Goal: Task Accomplishment & Management: Manage account settings

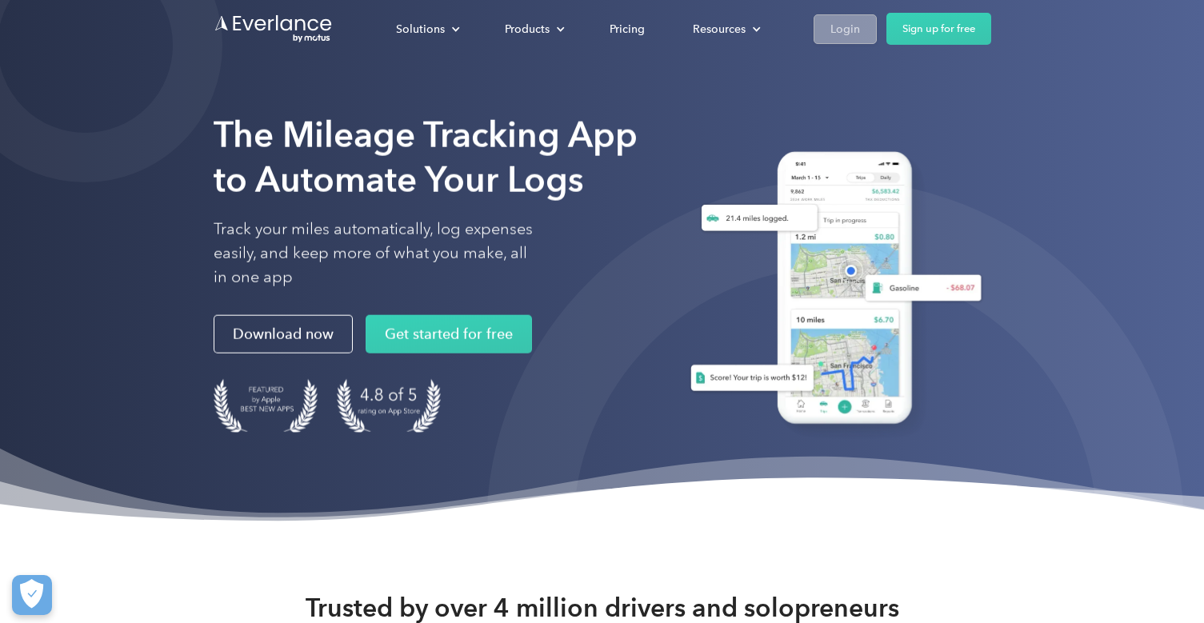
click at [844, 19] on div "Login" at bounding box center [845, 29] width 30 height 20
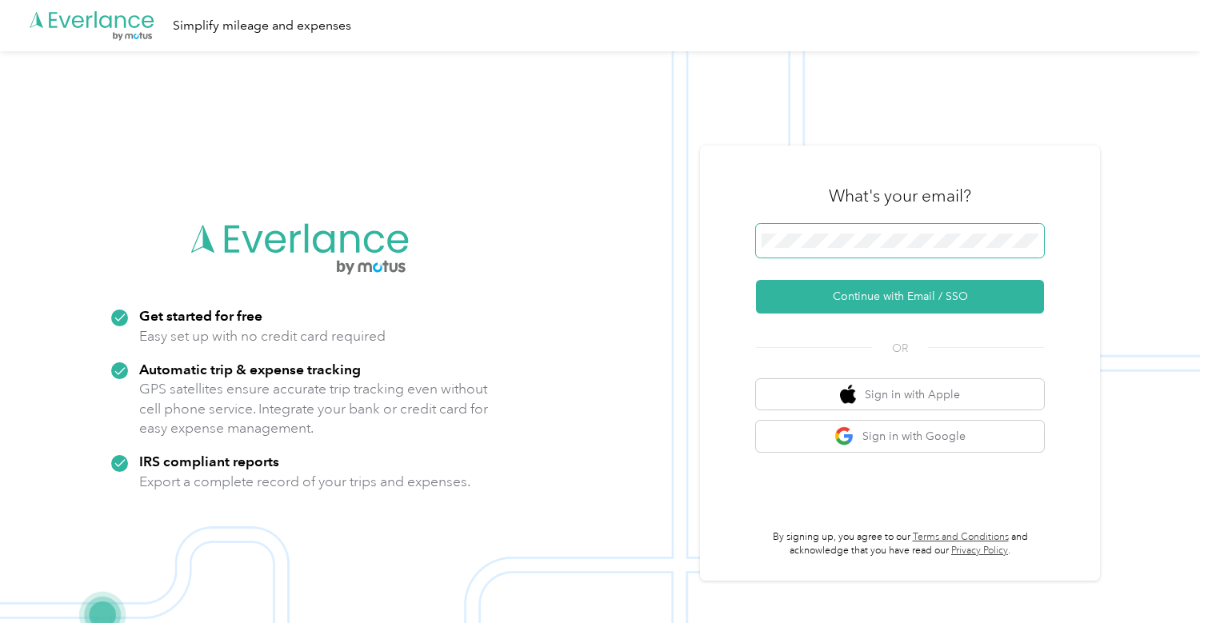
click at [858, 254] on span at bounding box center [900, 241] width 288 height 34
click at [876, 294] on button "Continue with Email / SSO" at bounding box center [900, 297] width 288 height 34
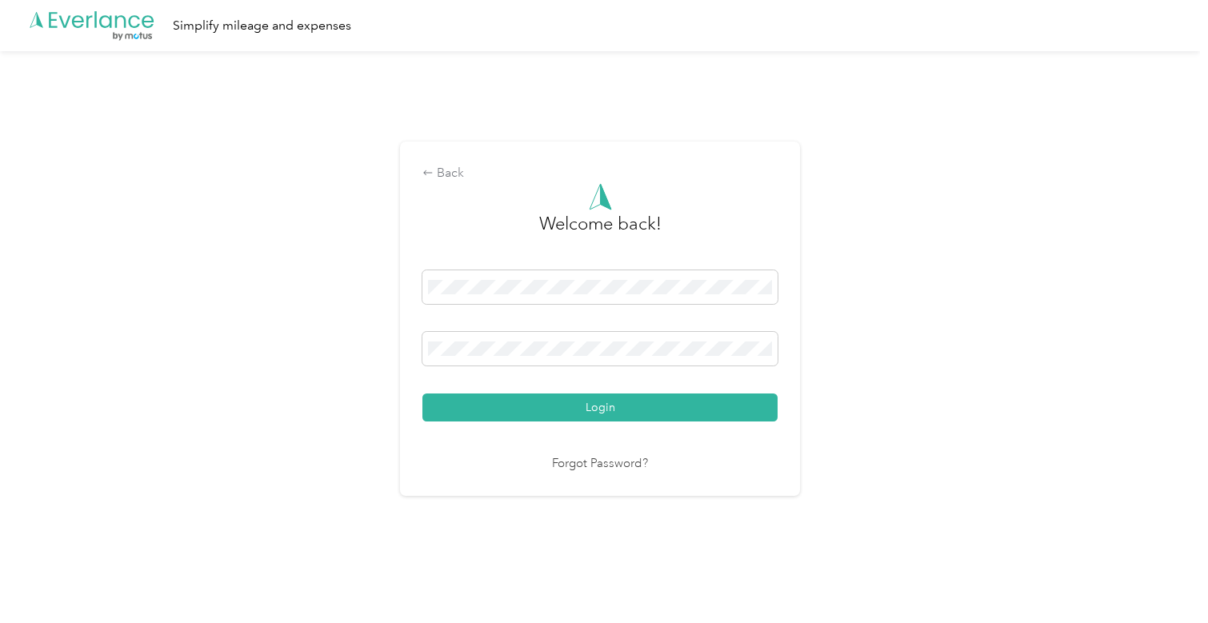
click at [422, 394] on button "Login" at bounding box center [599, 408] width 355 height 28
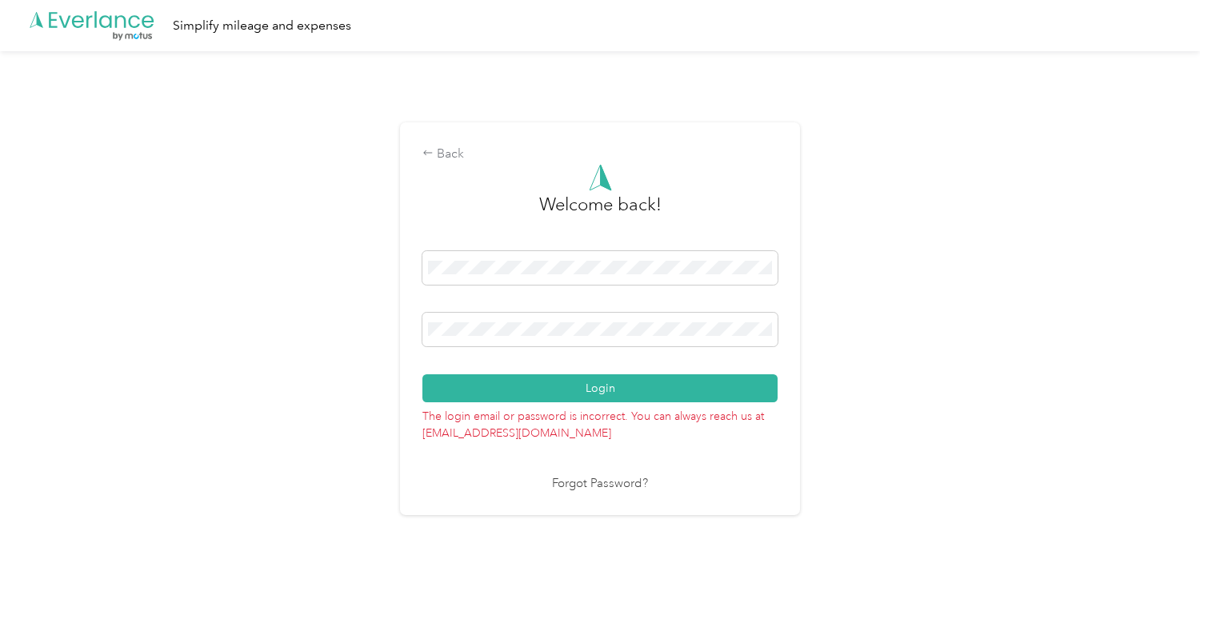
drag, startPoint x: 600, startPoint y: 337, endPoint x: 352, endPoint y: 310, distance: 249.4
click at [352, 310] on div "Back Welcome back! Login The login email or password is incorrect. You can alwa…" at bounding box center [600, 325] width 1200 height 549
click at [324, 290] on div "Back Welcome back! Login The login email or password is incorrect. You can alwa…" at bounding box center [600, 325] width 1200 height 549
click at [422, 374] on button "Login" at bounding box center [599, 388] width 355 height 28
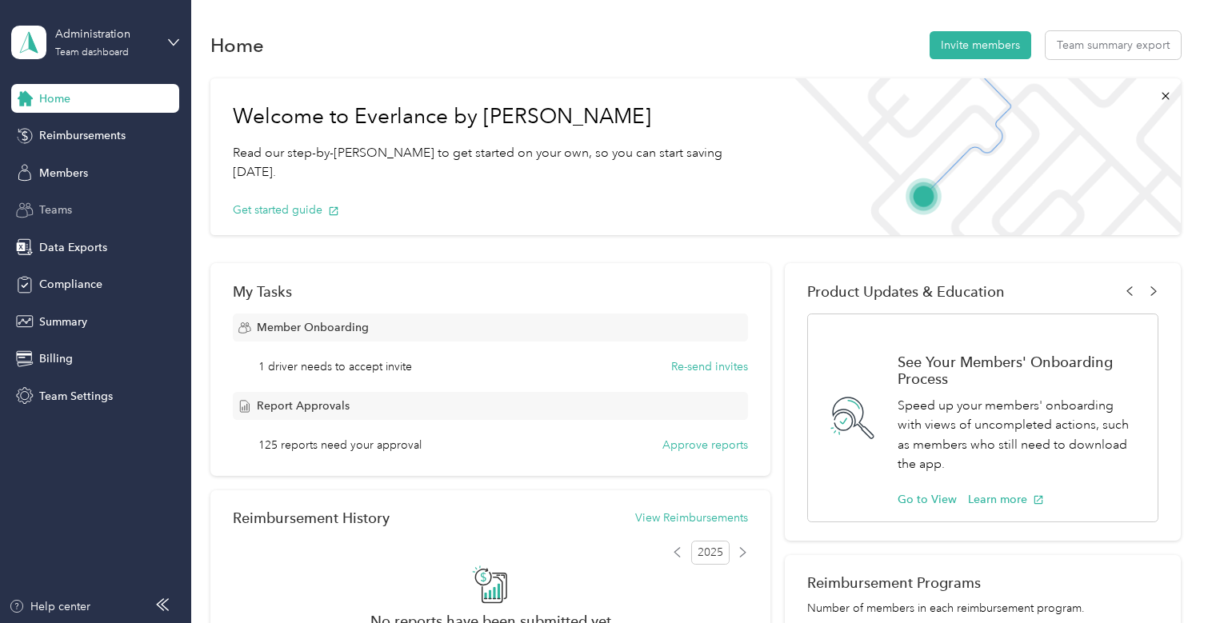
click at [74, 214] on div "Teams" at bounding box center [95, 210] width 168 height 29
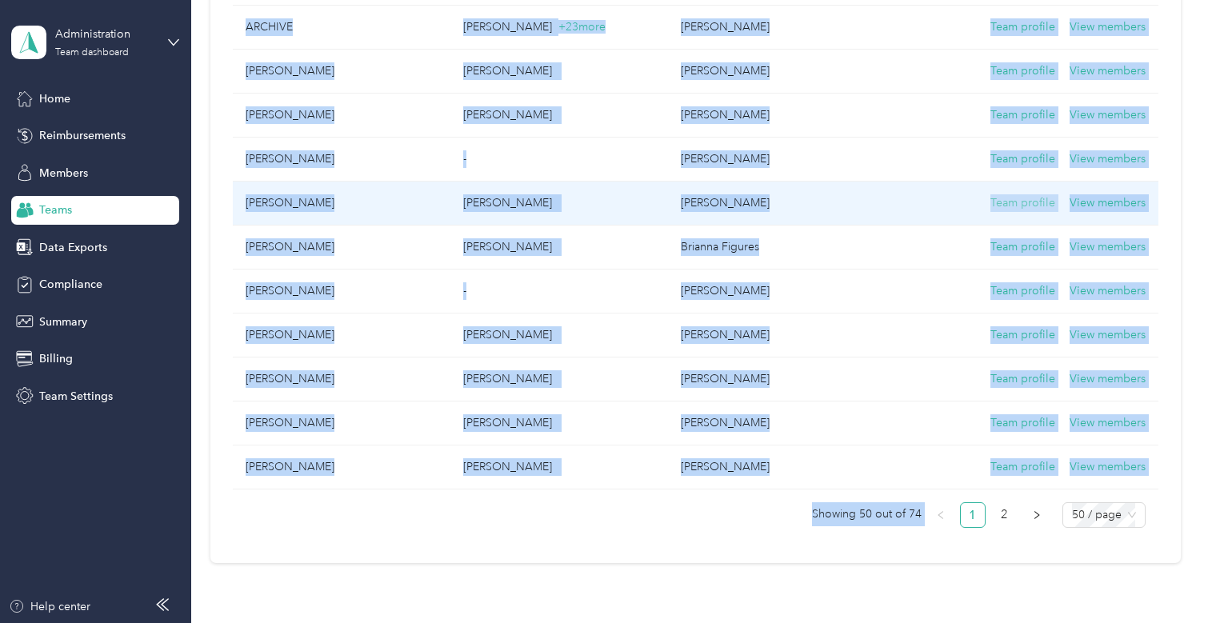
scroll to position [2069, 0]
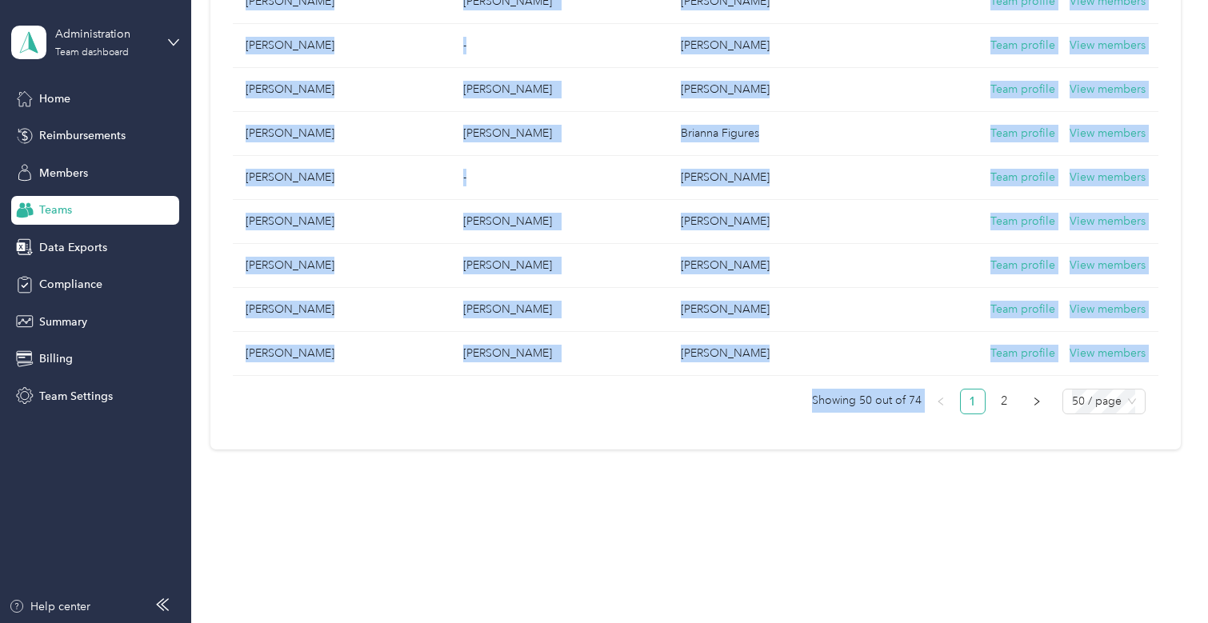
drag, startPoint x: 243, startPoint y: 117, endPoint x: 1024, endPoint y: 622, distance: 930.0
click at [1024, 622] on div "Teams New team Teams are groups of members. Teams can have different settings, …" at bounding box center [695, 311] width 1009 height 623
copy div "Lore ipsu Dolo sitametc Adipis elit Seddoeius Temporinci Utlaboree Doloremagn A…"
click at [1006, 403] on link "2" at bounding box center [1005, 402] width 24 height 24
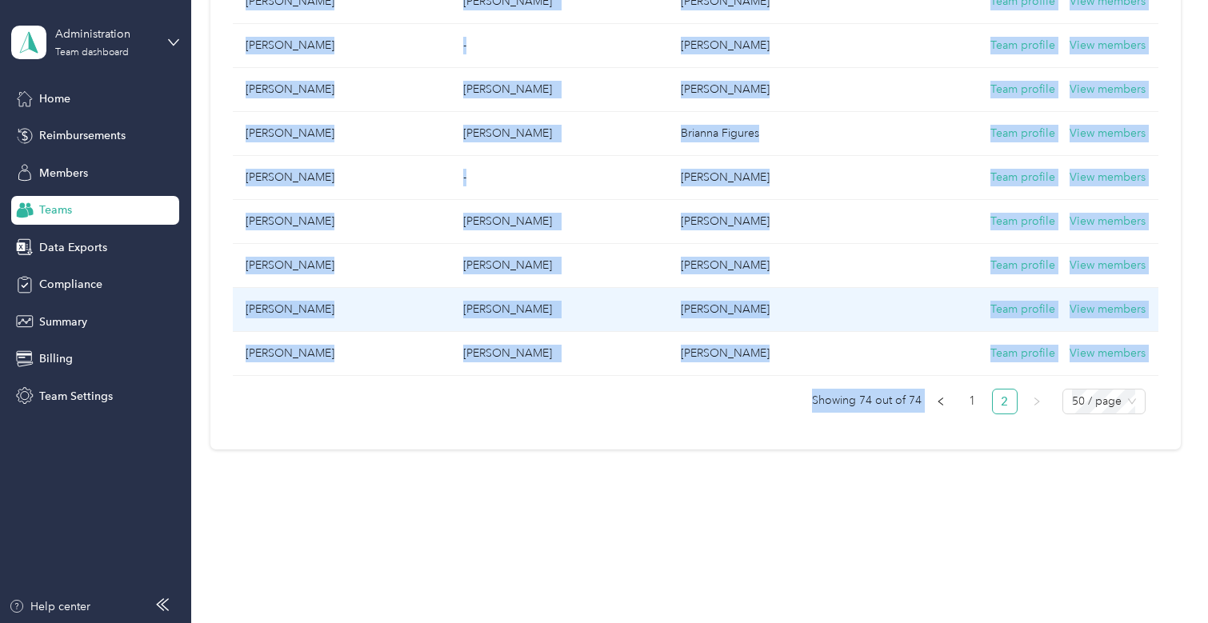
scroll to position [925, 0]
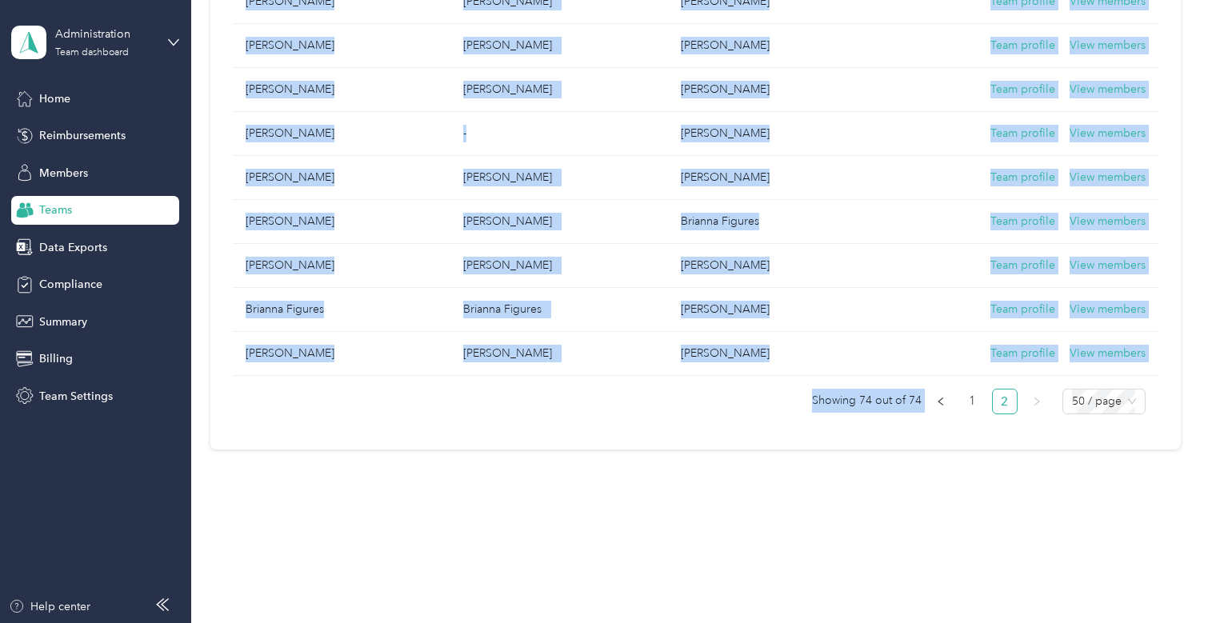
click at [1005, 404] on link "2" at bounding box center [1005, 402] width 24 height 24
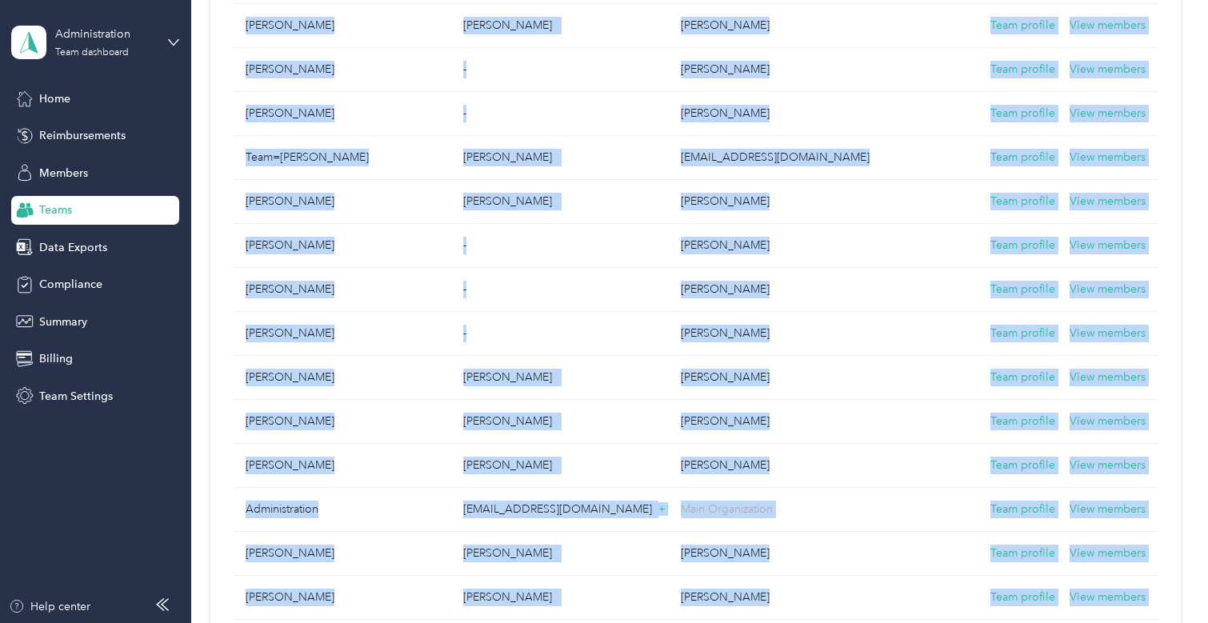
scroll to position [0, 0]
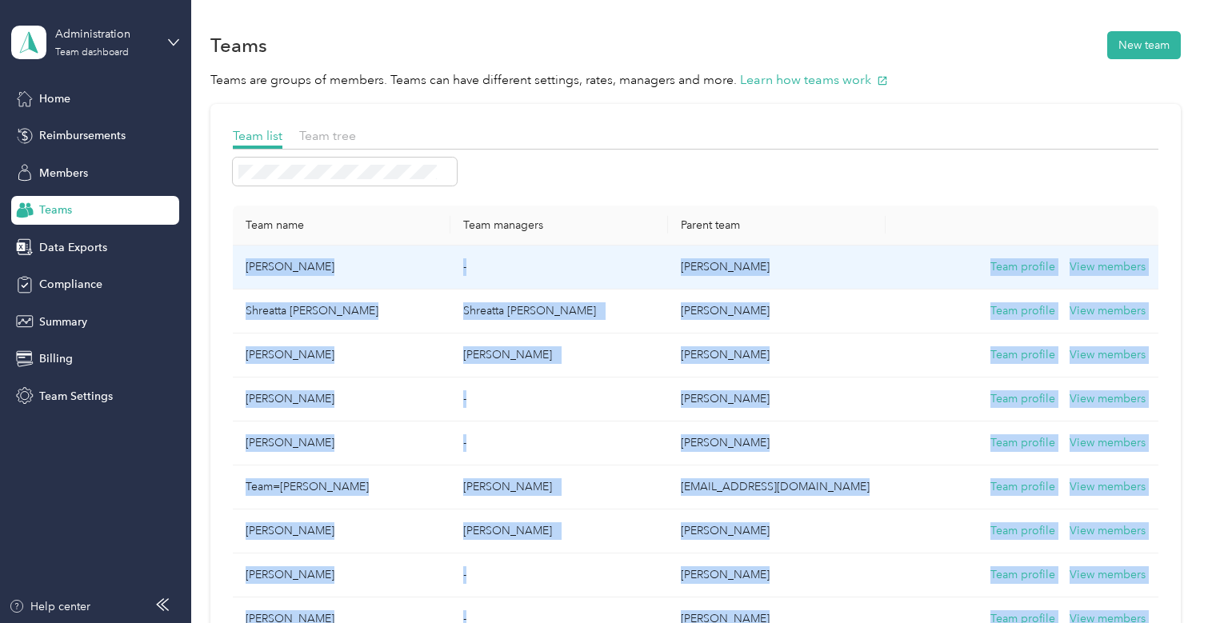
drag, startPoint x: 759, startPoint y: 394, endPoint x: 238, endPoint y: 271, distance: 535.6
copy tbody "Lorem Ipsu - Dolor Sitame Cons adipisc Elit seddoei Temporin Utlab Etdolore Mag…"
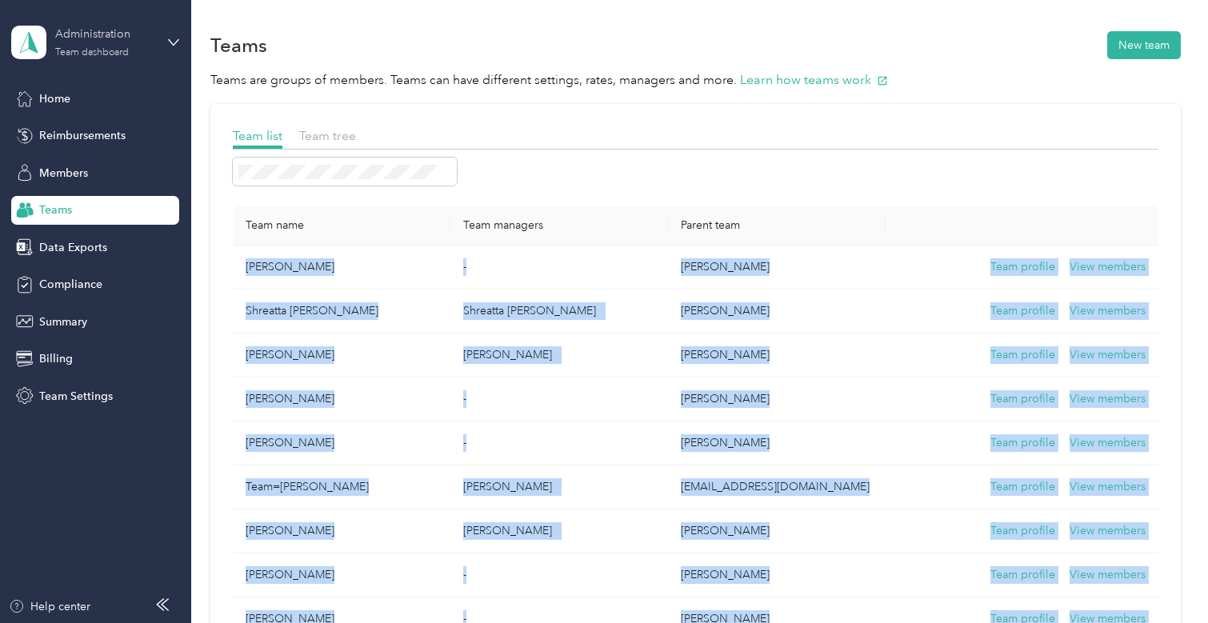
click at [141, 42] on div "Administration" at bounding box center [105, 34] width 100 height 17
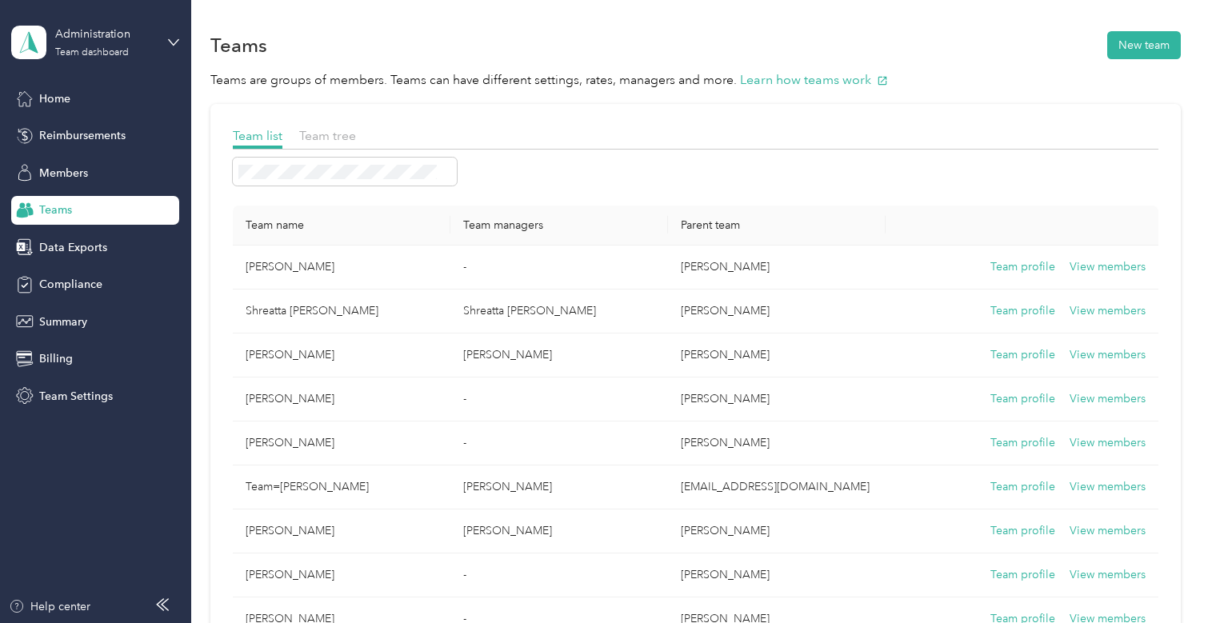
click at [121, 220] on div "You’re signed in as [EMAIL_ADDRESS][DOMAIN_NAME] Team dashboard Personal dashbo…" at bounding box center [180, 147] width 337 height 163
click at [110, 53] on div "Team dashboard" at bounding box center [92, 53] width 74 height 10
click at [82, 194] on div "Log out" at bounding box center [180, 201] width 314 height 28
